Goal: Information Seeking & Learning: Understand process/instructions

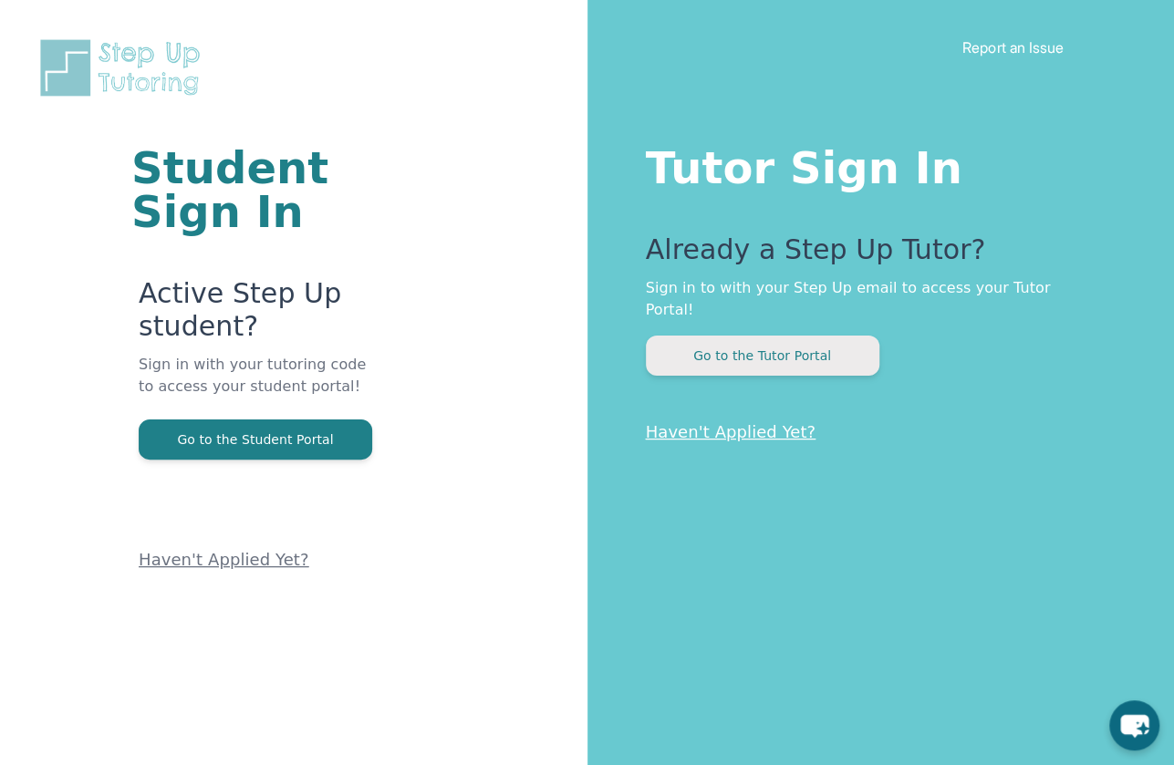
click at [835, 340] on button "Go to the Tutor Portal" at bounding box center [763, 356] width 234 height 40
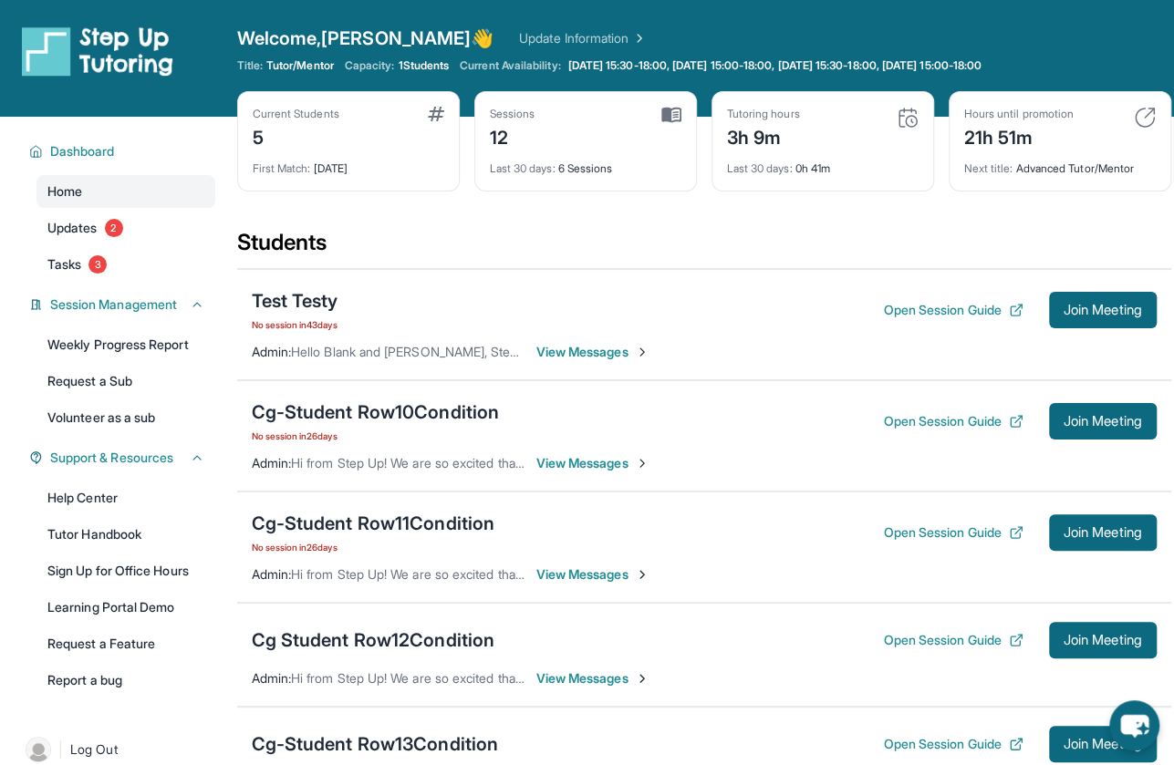
click at [524, 35] on link "Update Information" at bounding box center [583, 38] width 128 height 18
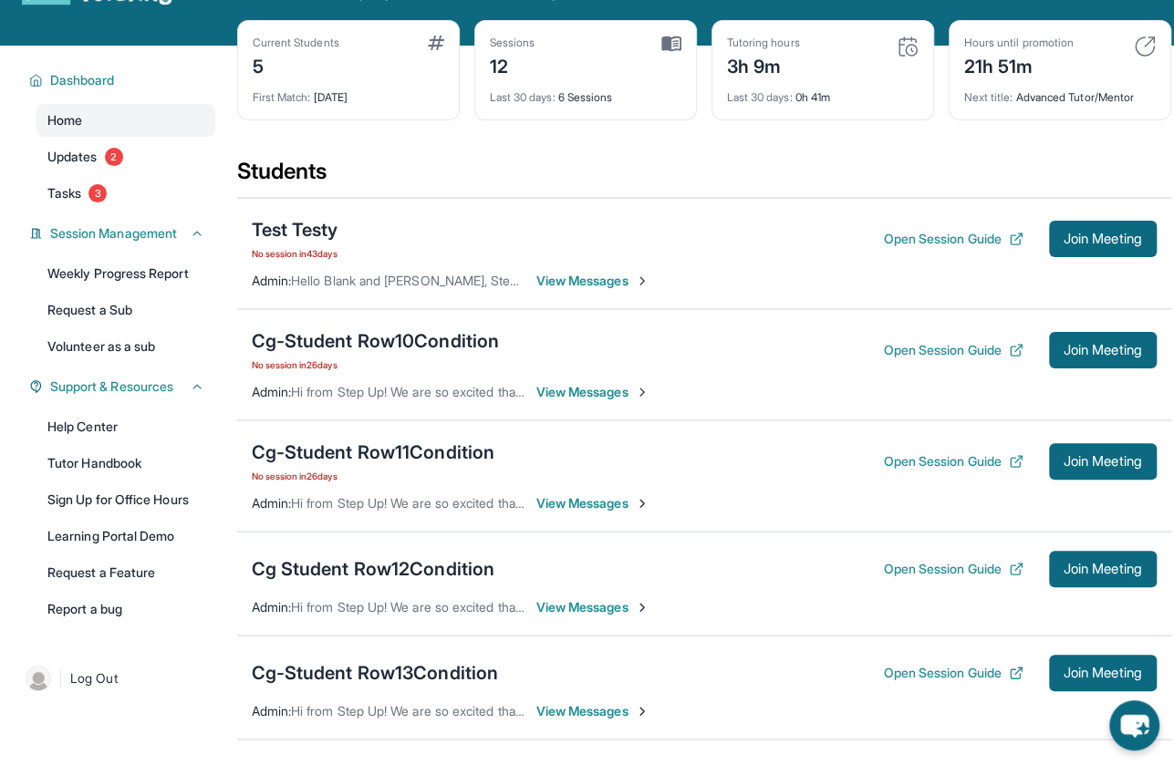
scroll to position [81, 0]
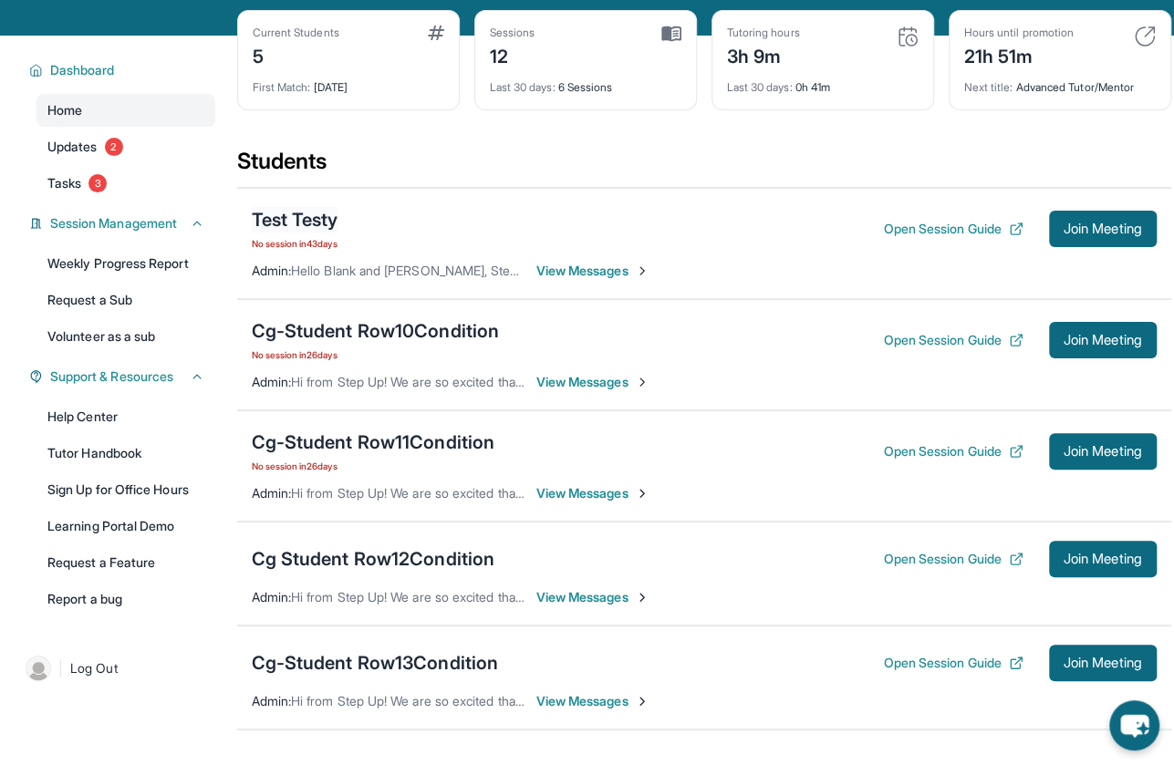
click at [316, 223] on div "Test Testy" at bounding box center [295, 220] width 87 height 26
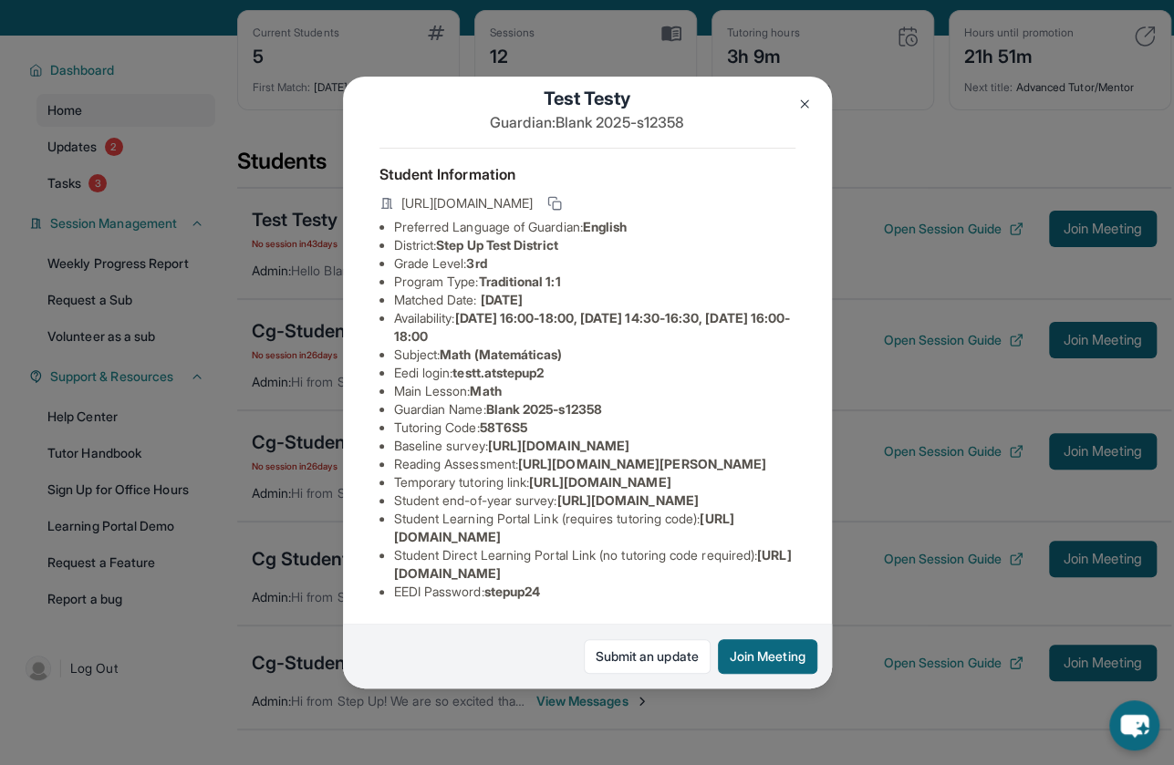
scroll to position [44, 0]
drag, startPoint x: 397, startPoint y: 183, endPoint x: 774, endPoint y: 183, distance: 376.8
click at [774, 192] on div "[URL][DOMAIN_NAME]" at bounding box center [588, 205] width 416 height 26
click at [804, 105] on img at bounding box center [804, 104] width 15 height 15
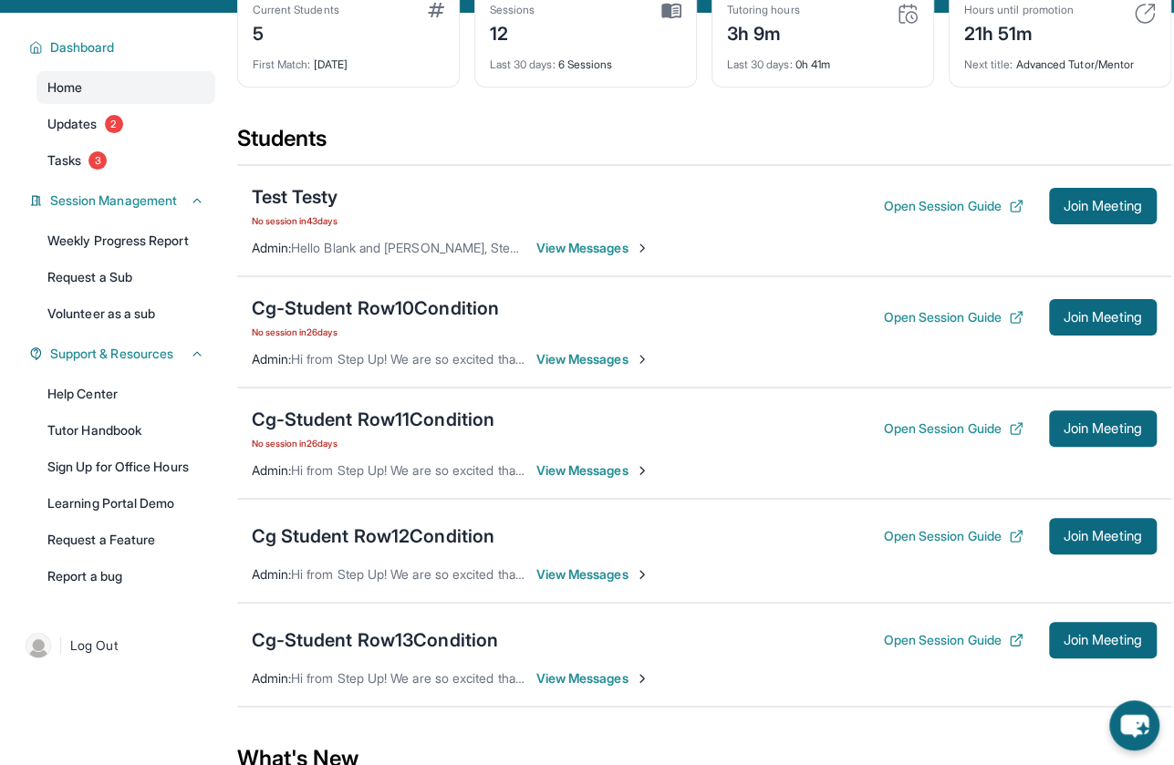
scroll to position [113, 0]
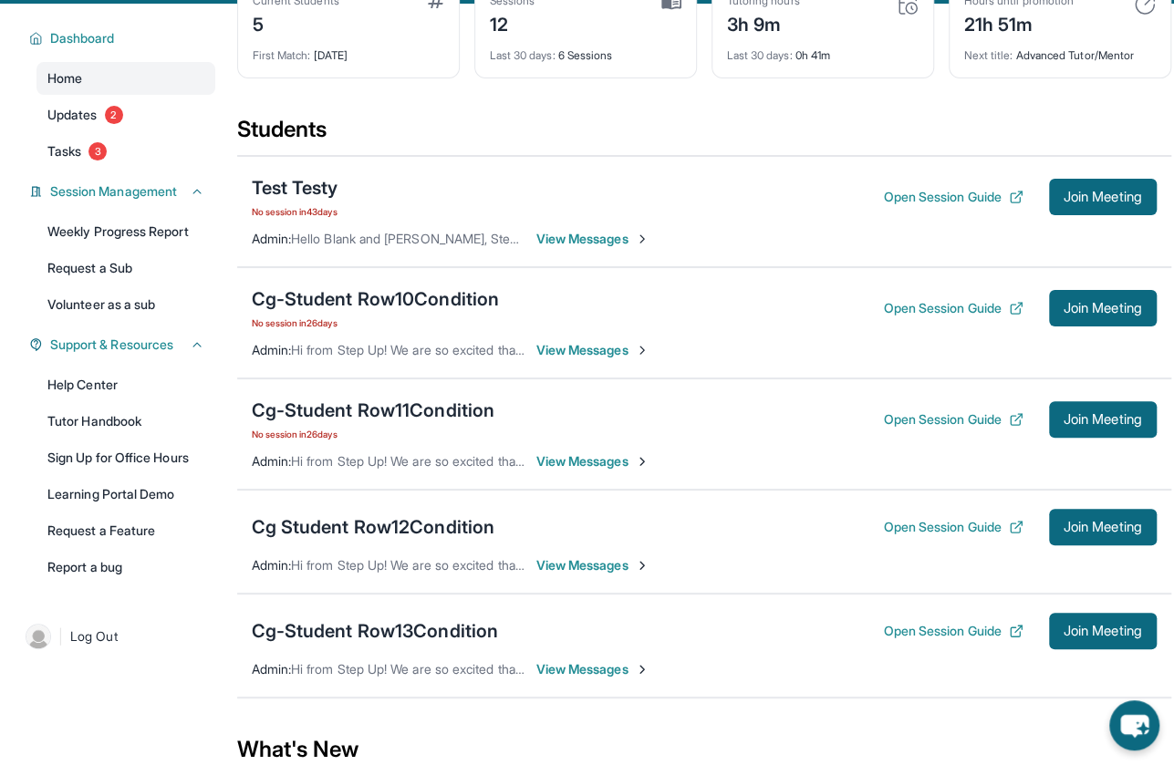
click at [595, 239] on span "View Messages" at bounding box center [593, 239] width 114 height 18
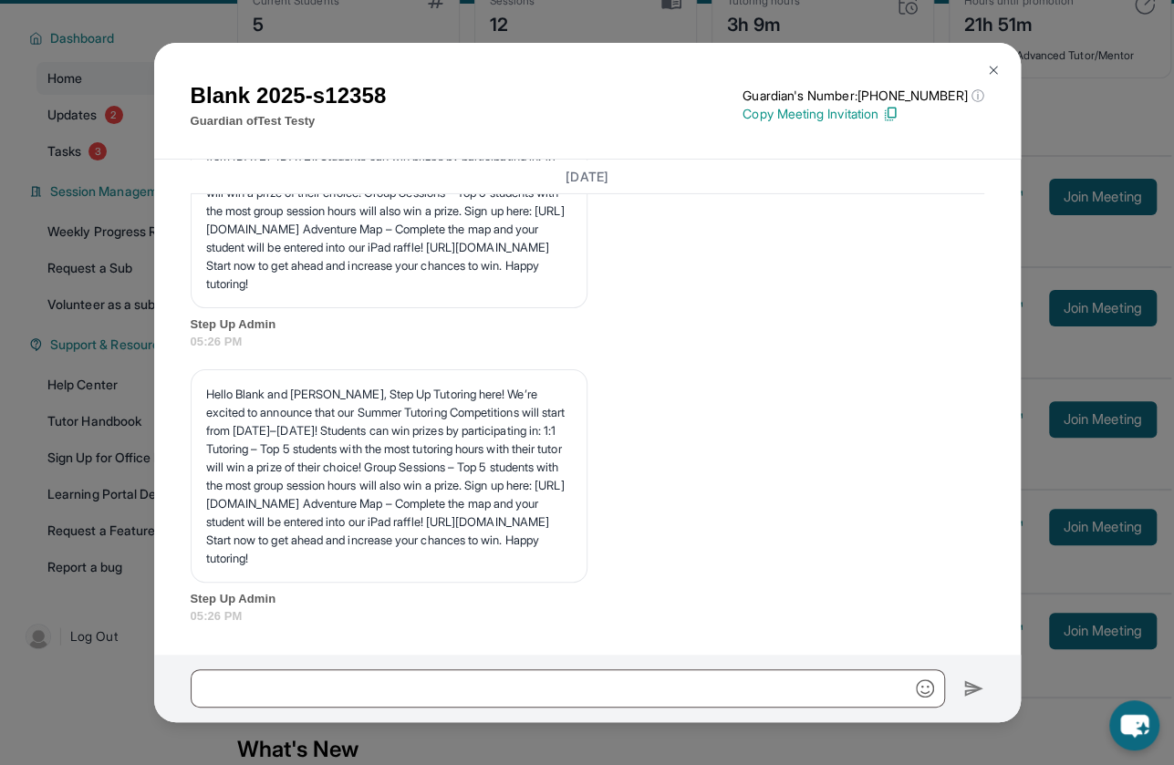
scroll to position [3591, 0]
click at [1001, 70] on button at bounding box center [993, 70] width 36 height 36
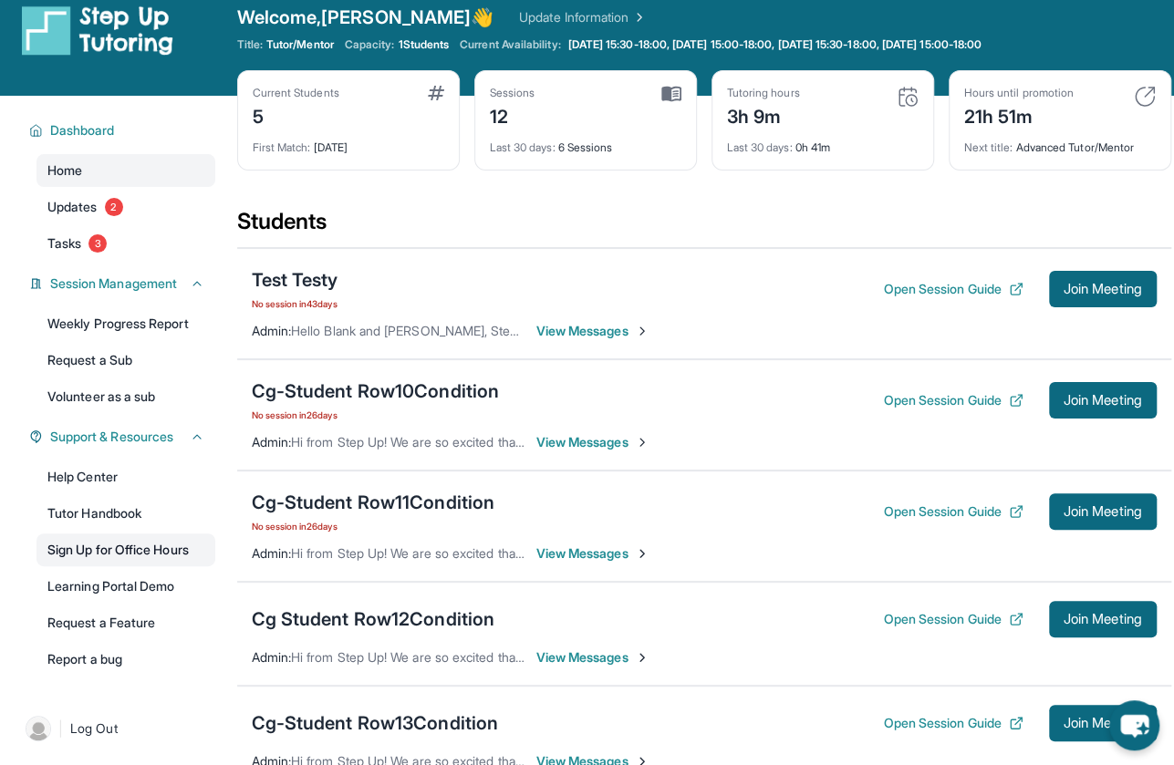
scroll to position [2, 0]
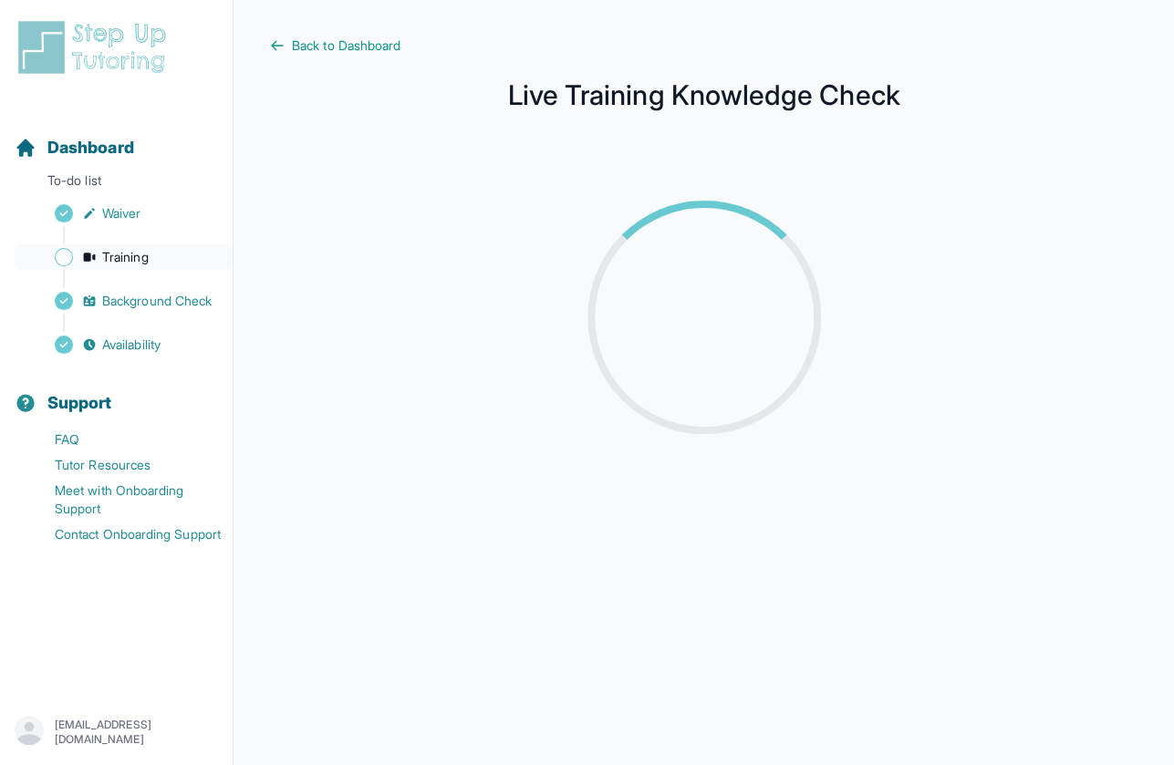
click at [114, 254] on span "Training" at bounding box center [125, 257] width 47 height 18
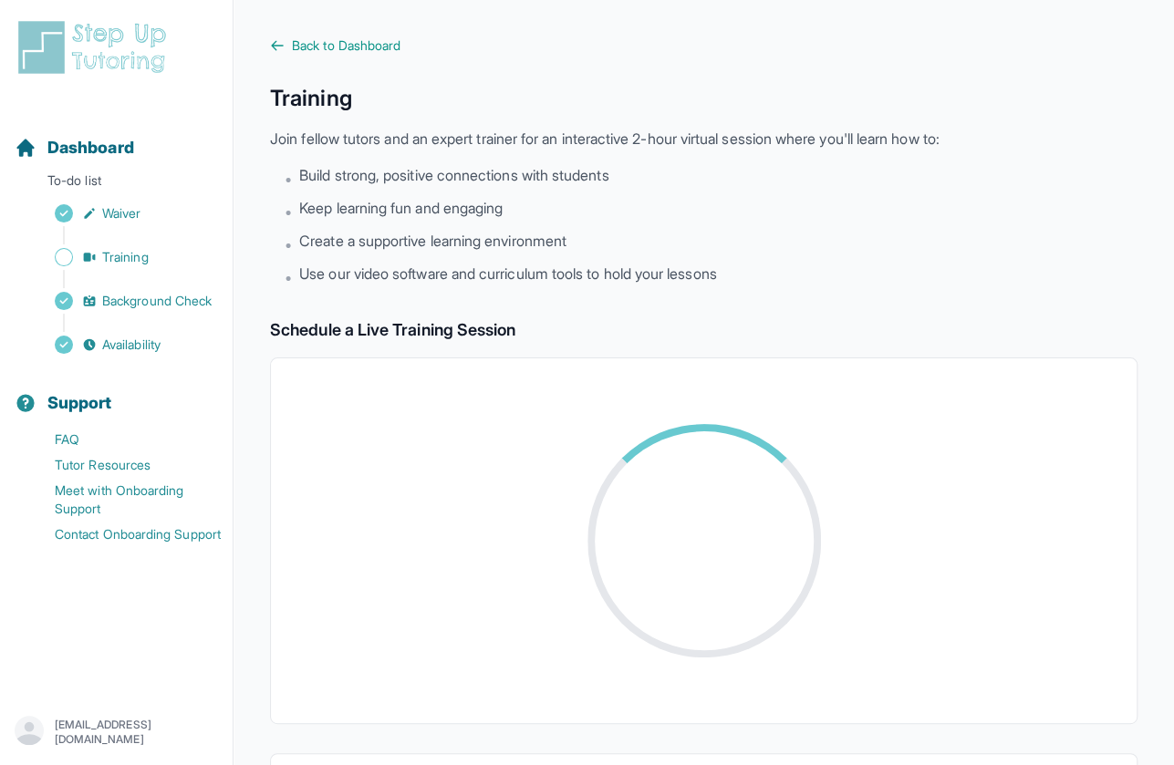
scroll to position [91, 0]
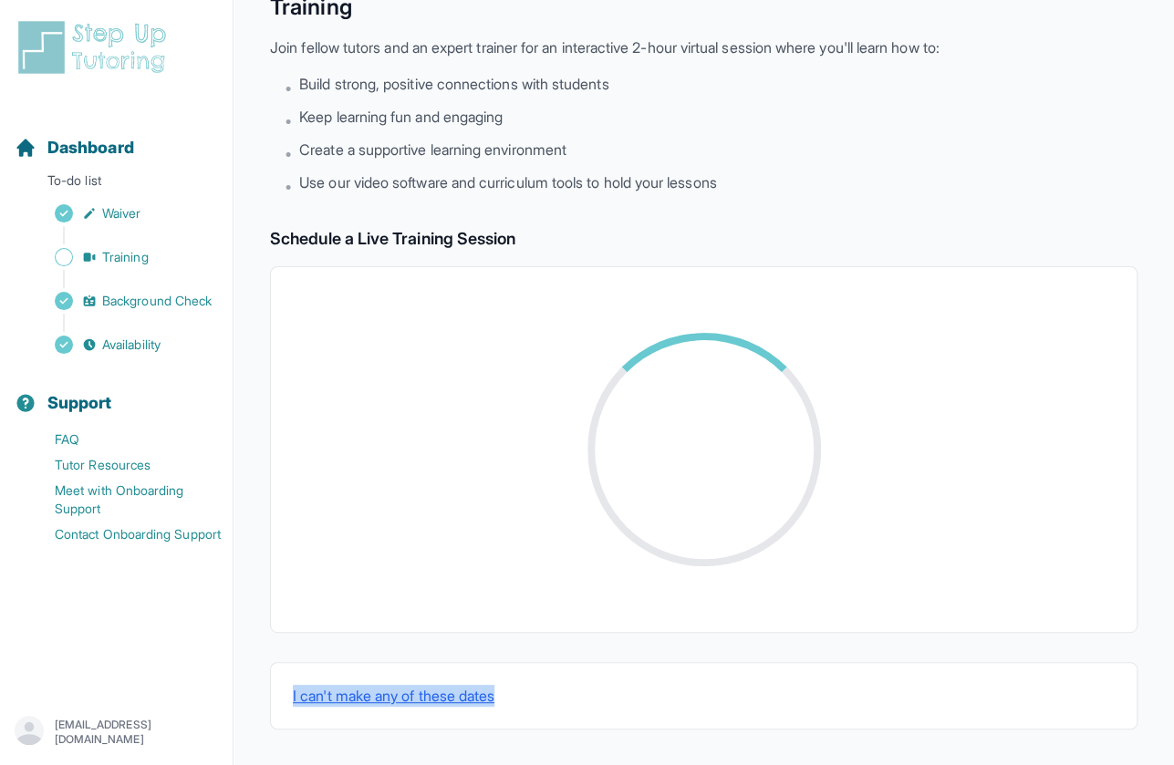
drag, startPoint x: 550, startPoint y: 688, endPoint x: 265, endPoint y: 687, distance: 285.5
click at [265, 687] on main "Back to Dashboard Training Join fellow tutors and an expert trainer for an inte…" at bounding box center [704, 338] width 941 height 858
copy button "I can't make any of these dates"
